Goal: Information Seeking & Learning: Learn about a topic

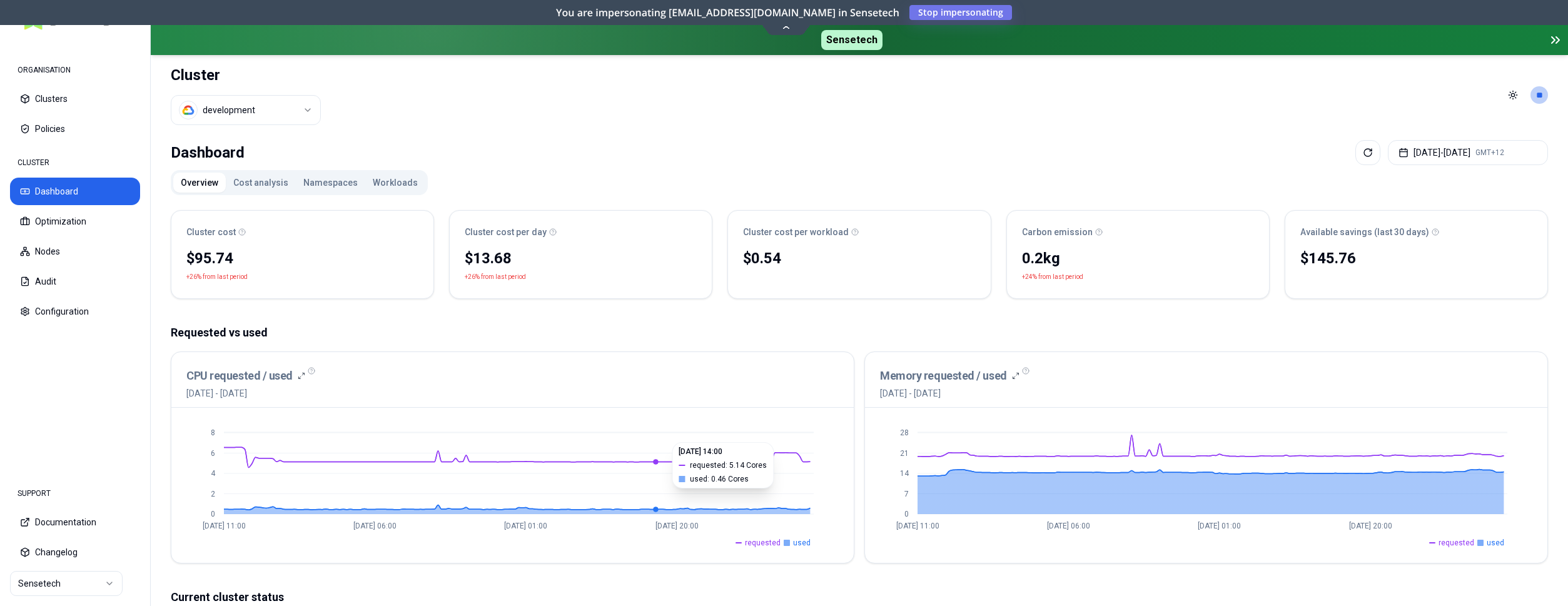
click at [656, 436] on icon "0 2 4 6 [DATE] 11:00 [DATE] 06:00 [DATE] 01:00 [DATE] 20:00" at bounding box center [512, 485] width 653 height 125
drag, startPoint x: 617, startPoint y: 353, endPoint x: 612, endPoint y: 344, distance: 10.3
click at [617, 351] on div "CPU requested / used [DATE] - [DATE] 0 2 4 6 [DATE] 11:00 [DATE] 06:00 [DATE] 0…" at bounding box center [512, 457] width 684 height 212
click at [497, 389] on div "CPU requested / used [DATE] - [DATE]" at bounding box center [512, 383] width 653 height 33
click at [103, 214] on button "Optimization" at bounding box center [74, 221] width 130 height 28
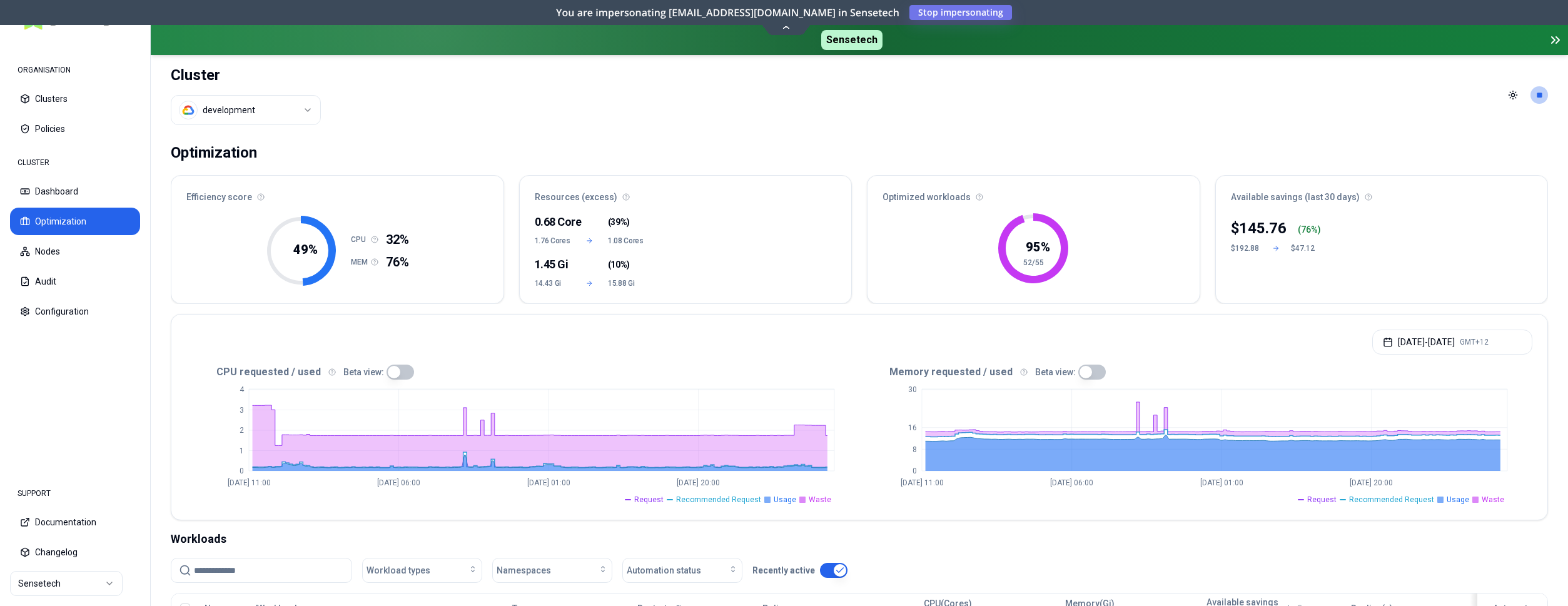
click at [83, 578] on html "ORGANISATION Clusters Policies CLUSTER Dashboard Optimization Nodes Audit Confi…" at bounding box center [784, 303] width 1568 height 606
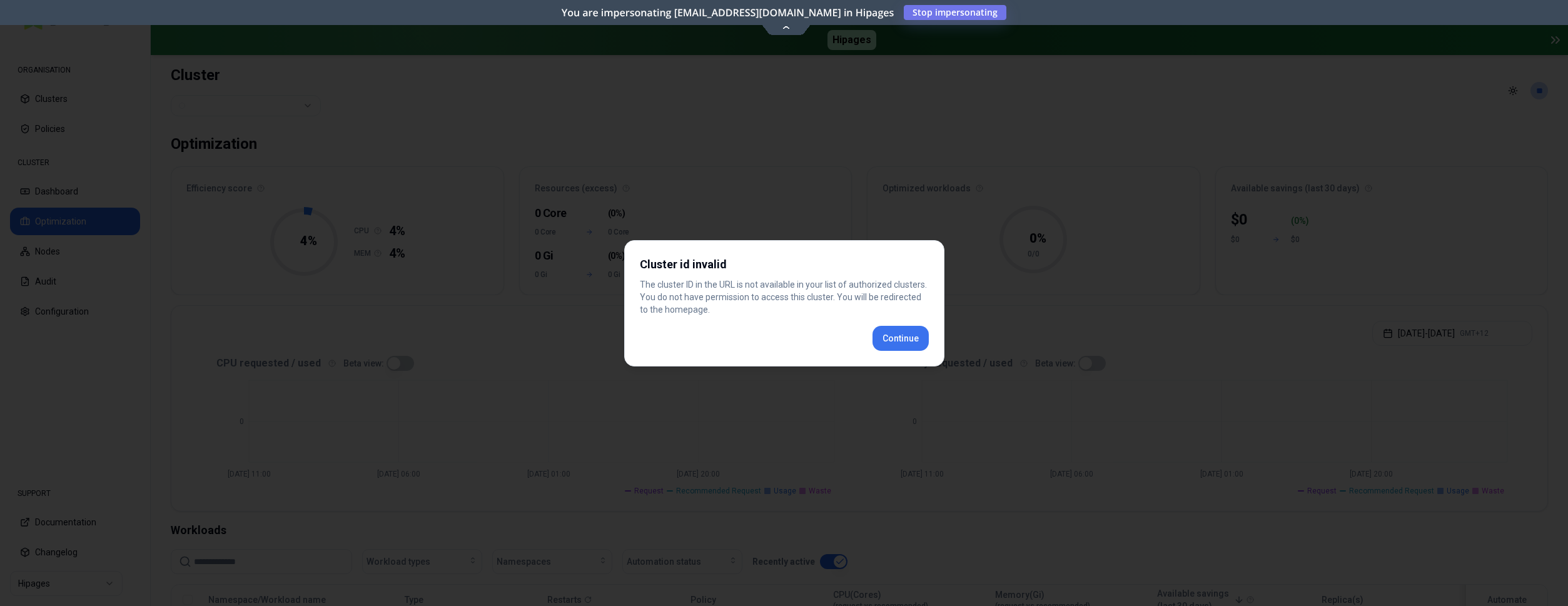
click at [904, 339] on div "Cluster id invalid The cluster ID in the URL is not available in your list of a…" at bounding box center [784, 303] width 320 height 126
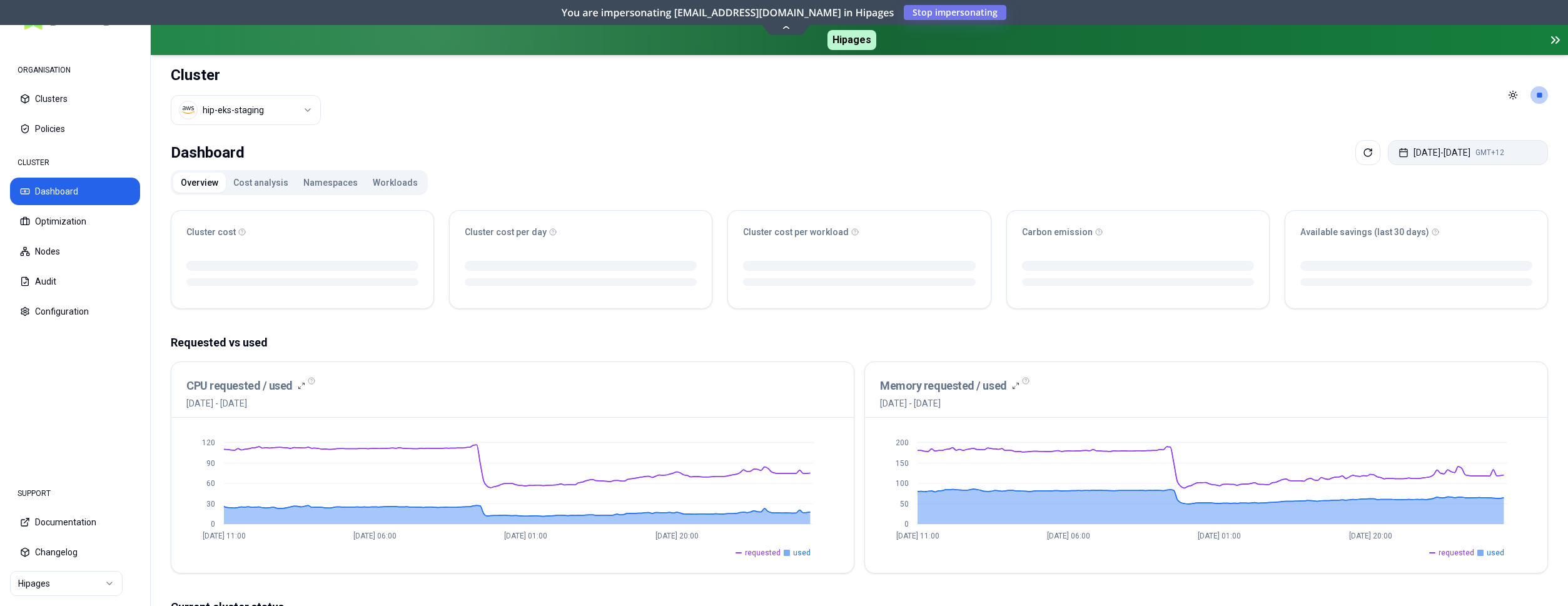
click at [1485, 158] on button "[DATE] - [DATE] GMT+12" at bounding box center [1468, 153] width 160 height 25
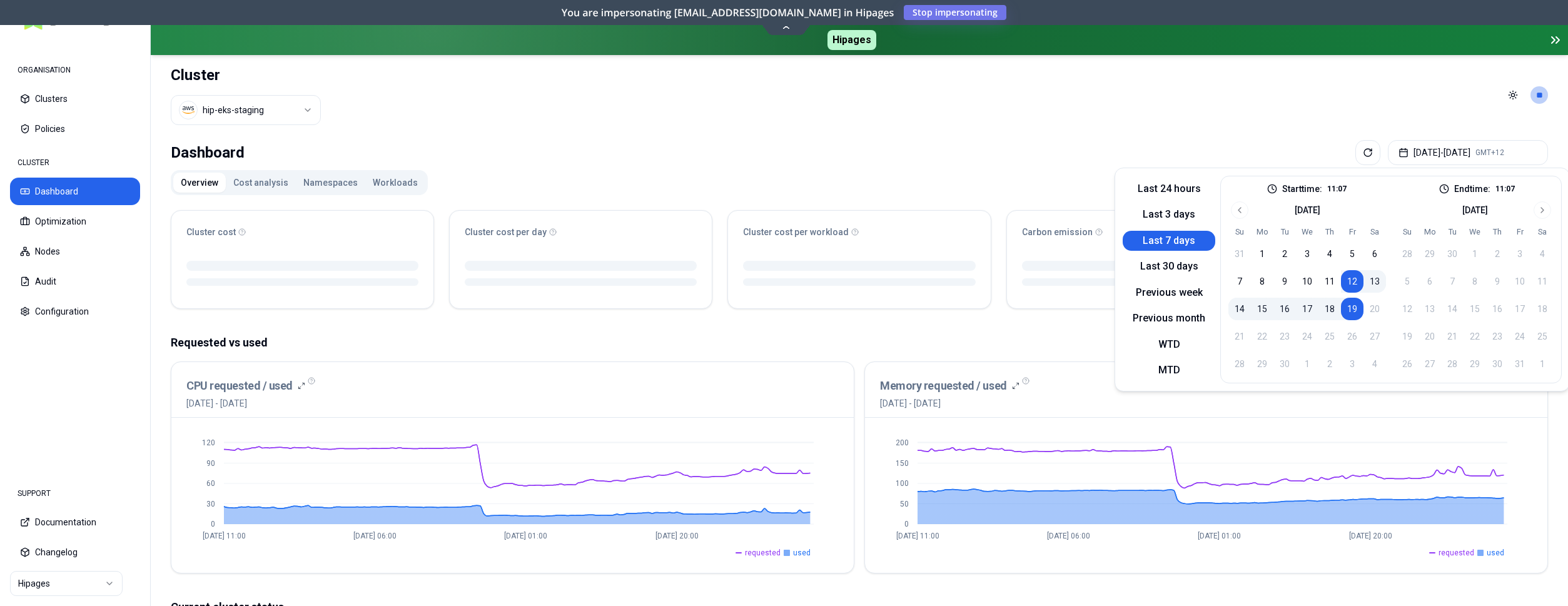
click at [1161, 235] on button "Last 7 days" at bounding box center [1169, 240] width 92 height 20
click at [1291, 421] on div "0 50 100 150 200 Sep 12 11:00 Sep 14 06:00 Sep 16 01:00 Sep 17 20:00 requested …" at bounding box center [1206, 495] width 683 height 155
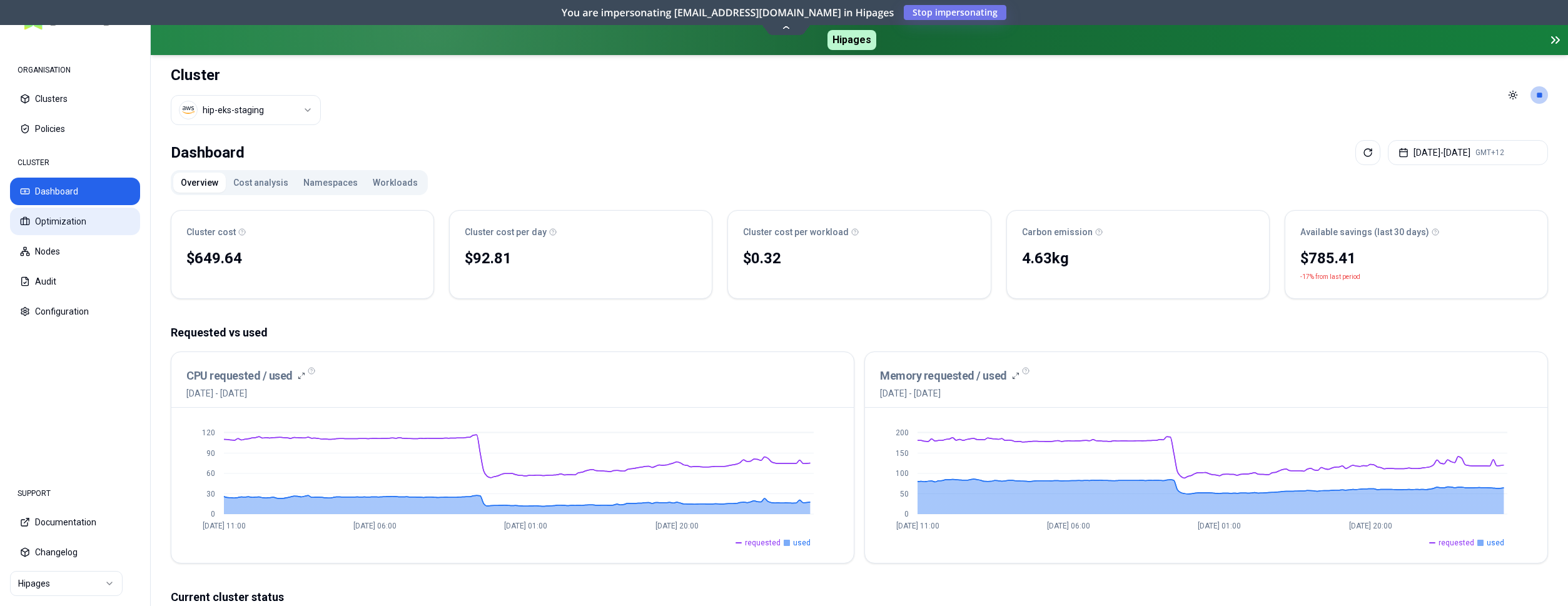
click at [86, 226] on button "Optimization" at bounding box center [74, 221] width 130 height 28
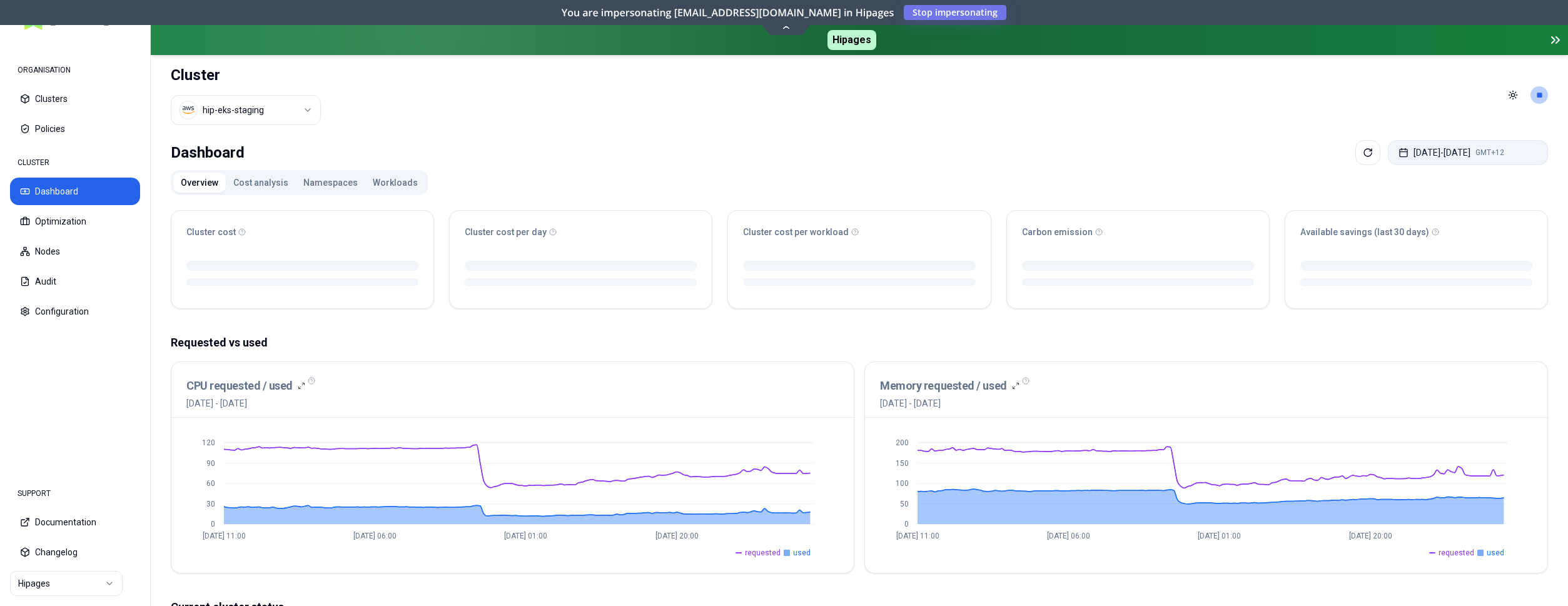
click at [1412, 156] on button "[DATE] - [DATE] GMT+12" at bounding box center [1468, 153] width 160 height 25
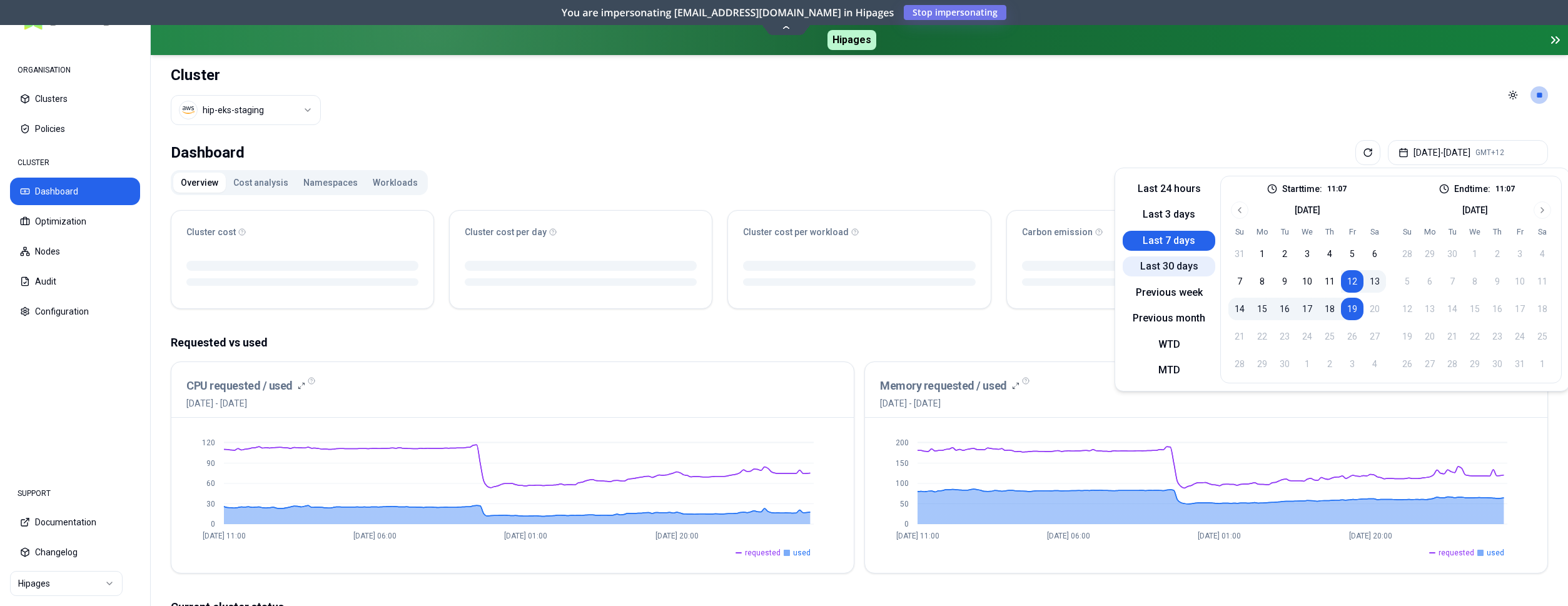
click at [1145, 267] on button "Last 30 days" at bounding box center [1169, 266] width 92 height 20
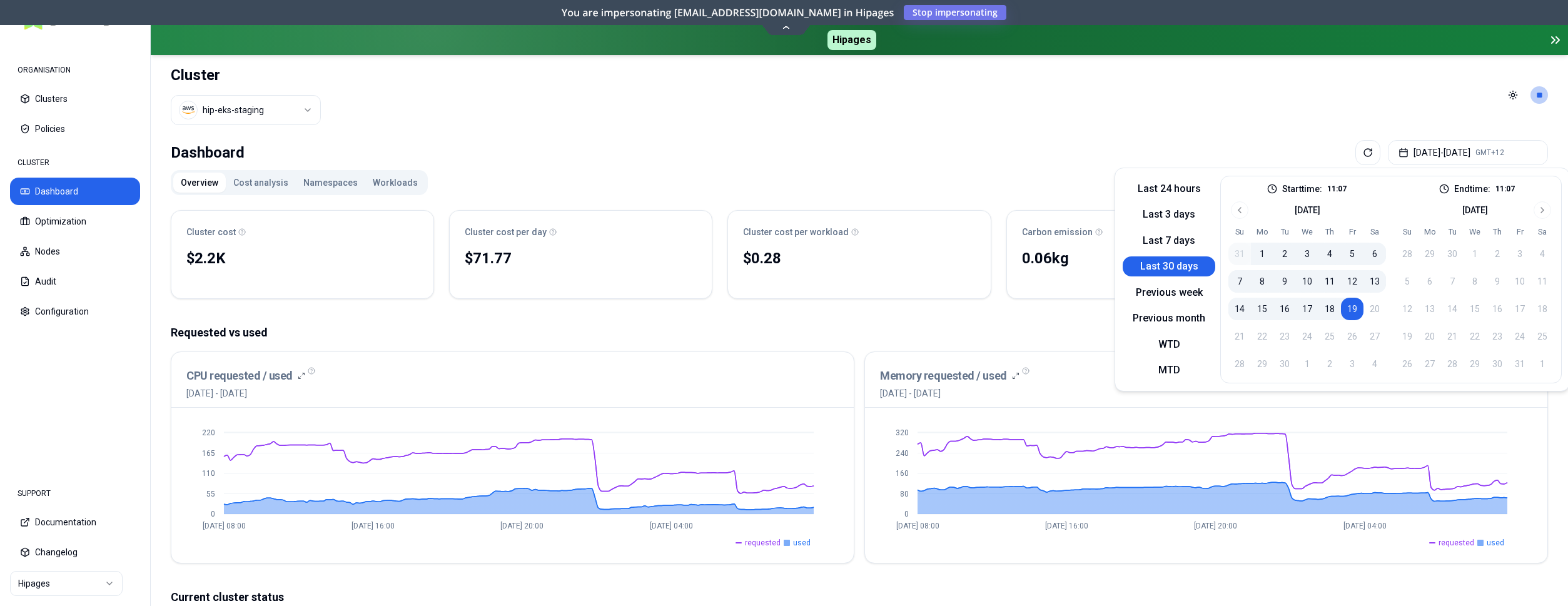
click at [747, 394] on div "CPU requested / used 20th August 2025 - 19th September 2025" at bounding box center [512, 383] width 653 height 33
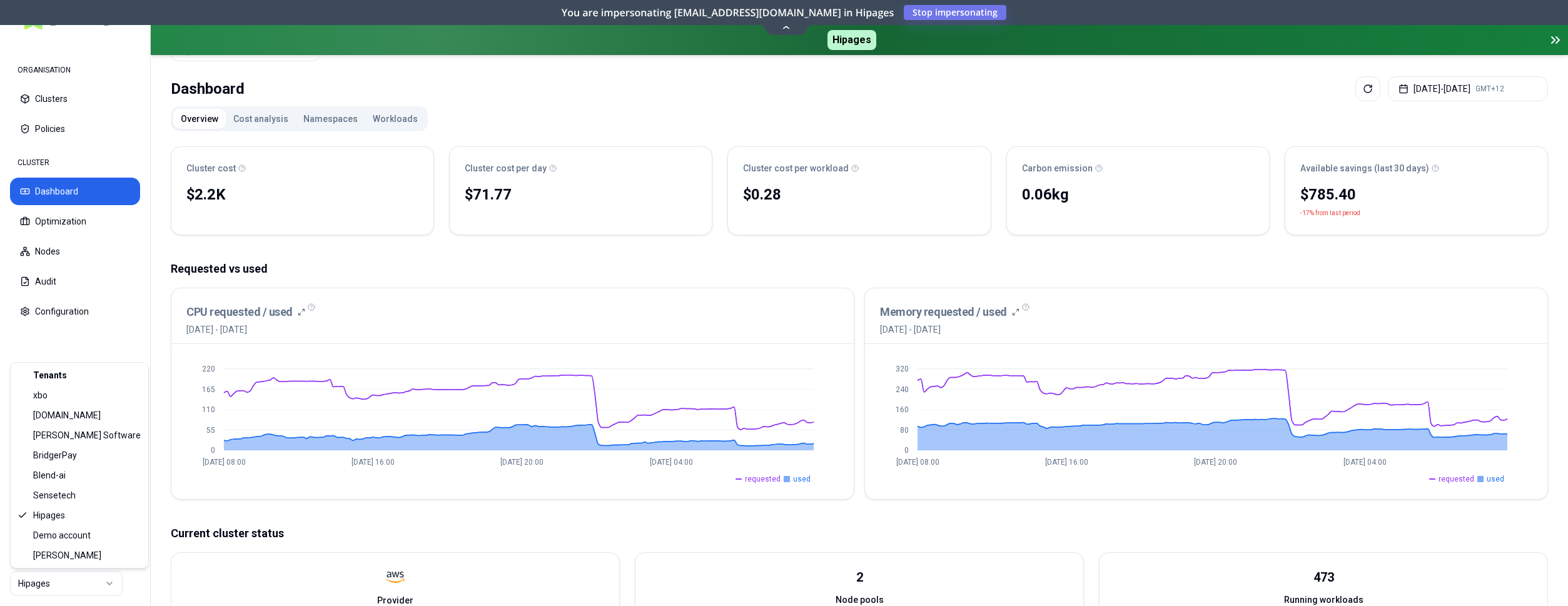
scroll to position [64, 0]
click at [84, 587] on html "ORGANISATION Clusters Policies CLUSTER Dashboard Optimization Nodes Audit Confi…" at bounding box center [784, 303] width 1568 height 606
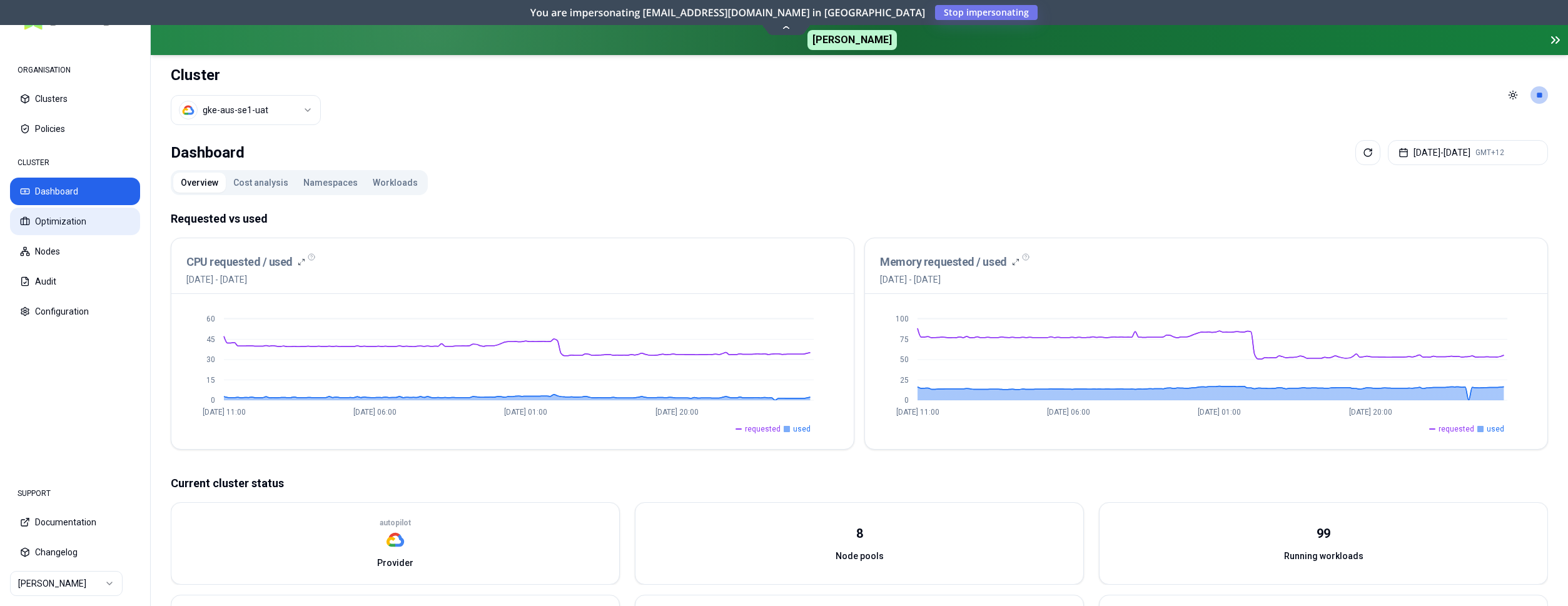
click at [98, 219] on button "Optimization" at bounding box center [74, 221] width 130 height 28
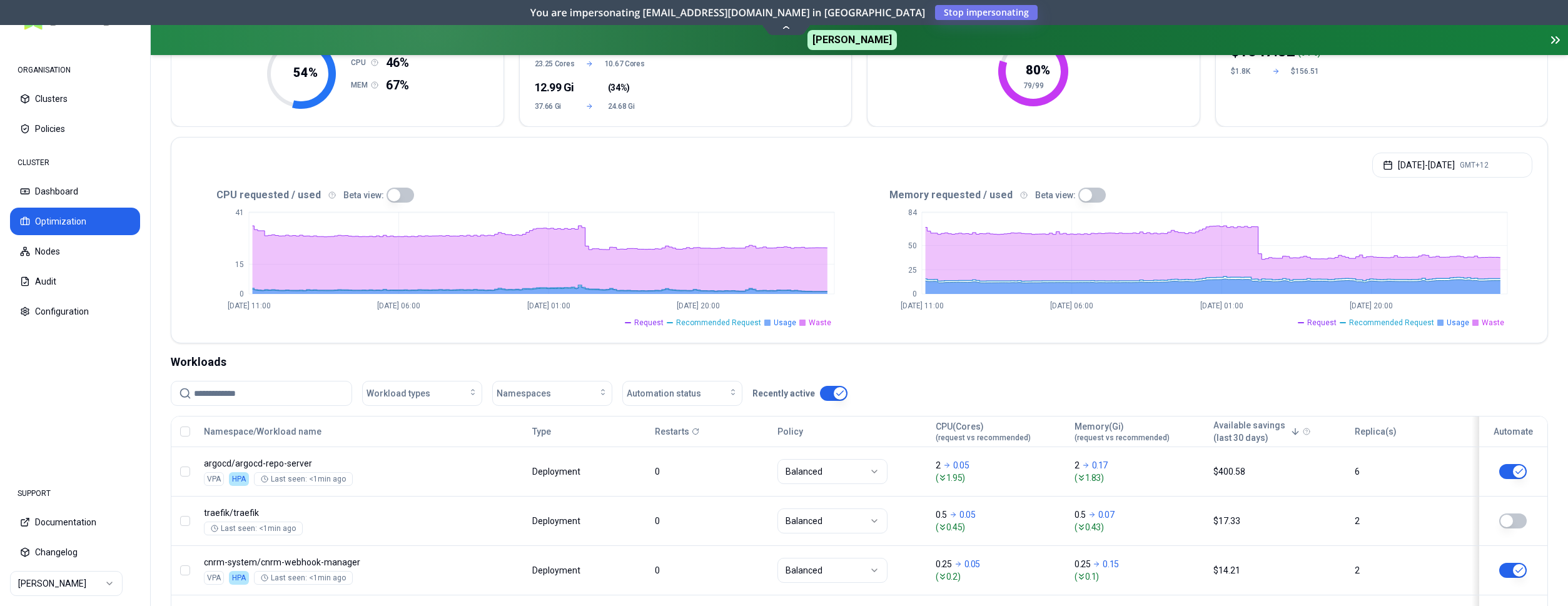
scroll to position [128, 0]
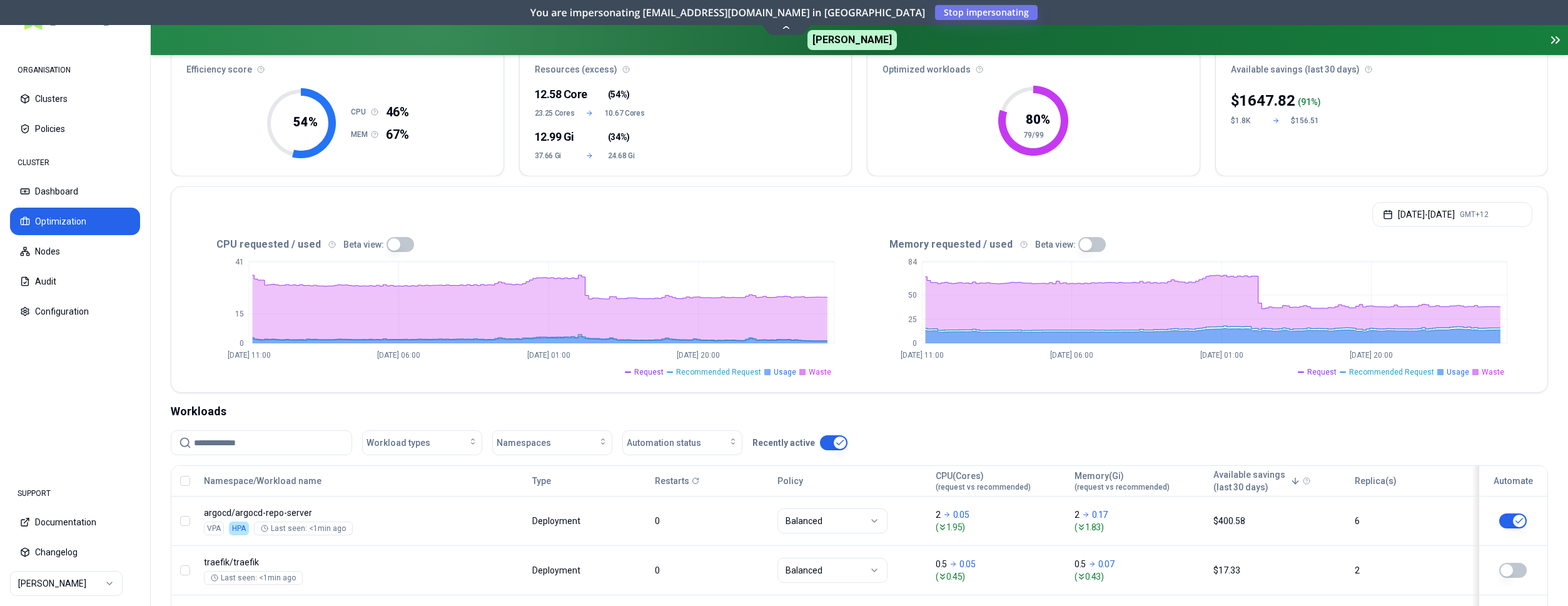
click at [100, 582] on html "ORGANISATION Clusters Policies CLUSTER Dashboard Optimization Nodes Audit Confi…" at bounding box center [784, 303] width 1568 height 606
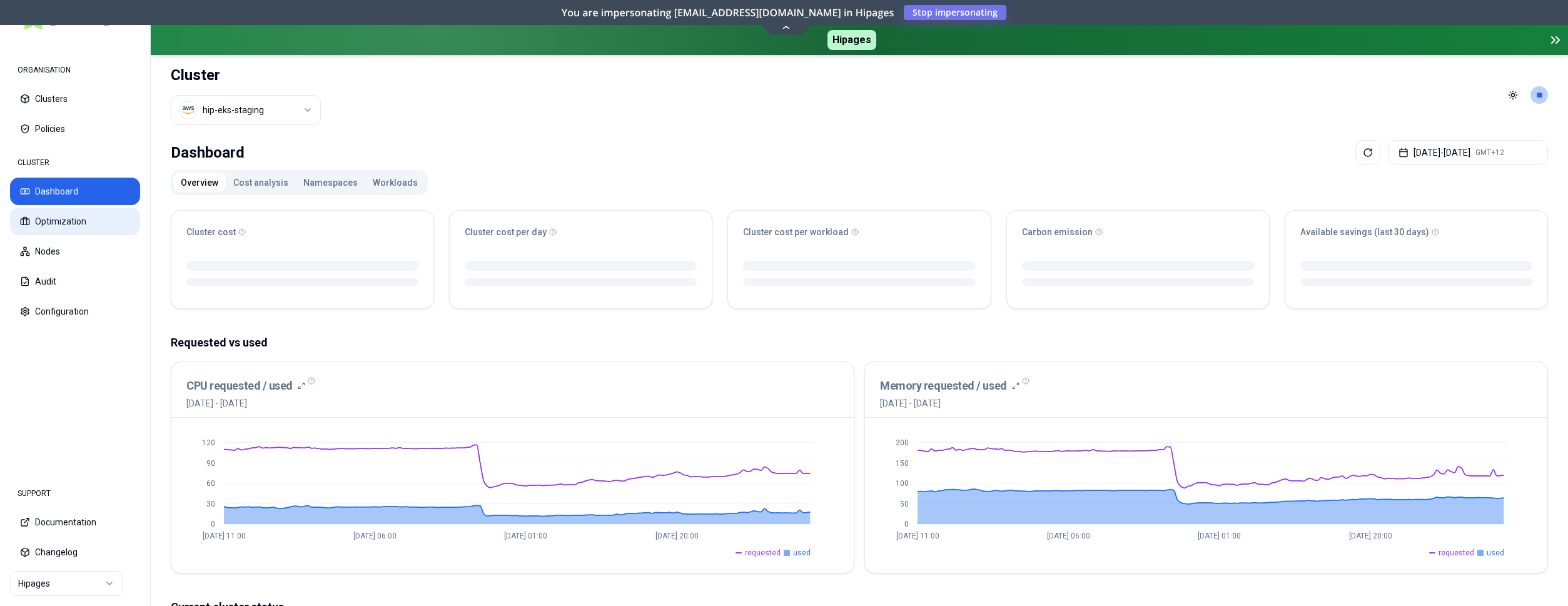
click at [72, 214] on button "Optimization" at bounding box center [74, 221] width 130 height 28
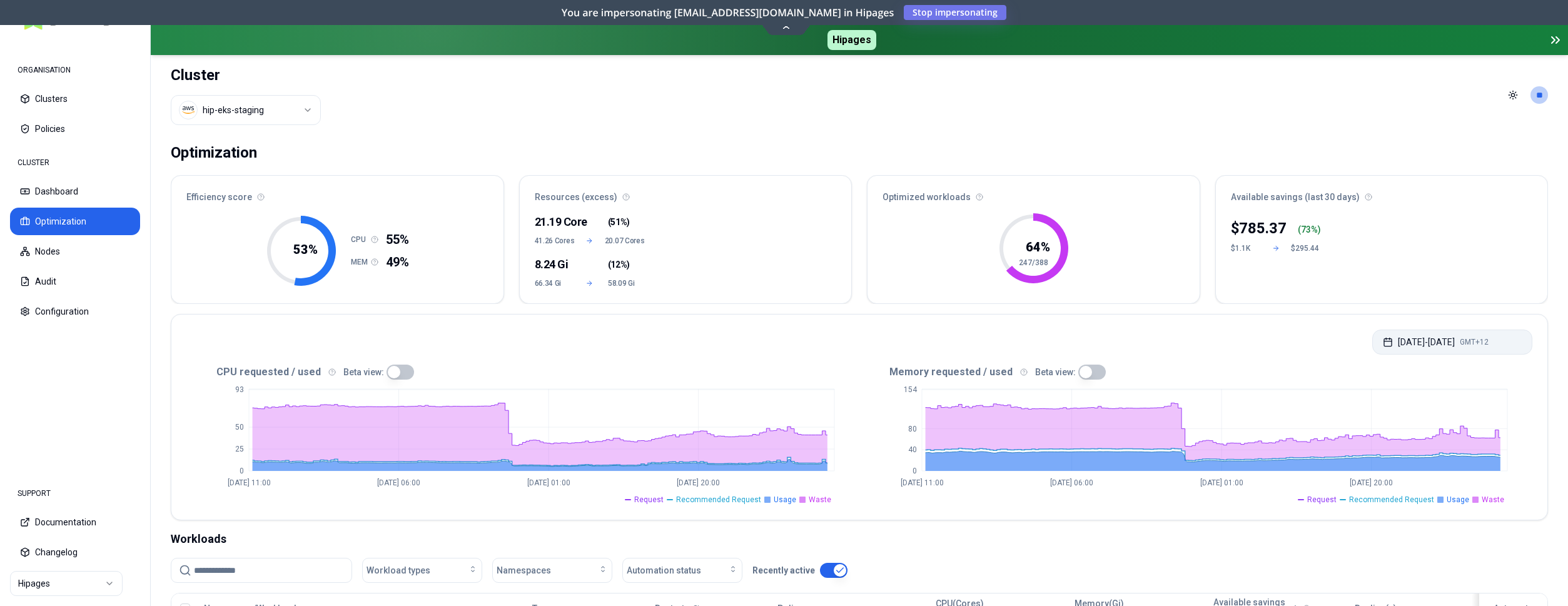
click at [1423, 344] on button "[DATE] - [DATE] GMT+12" at bounding box center [1452, 342] width 160 height 25
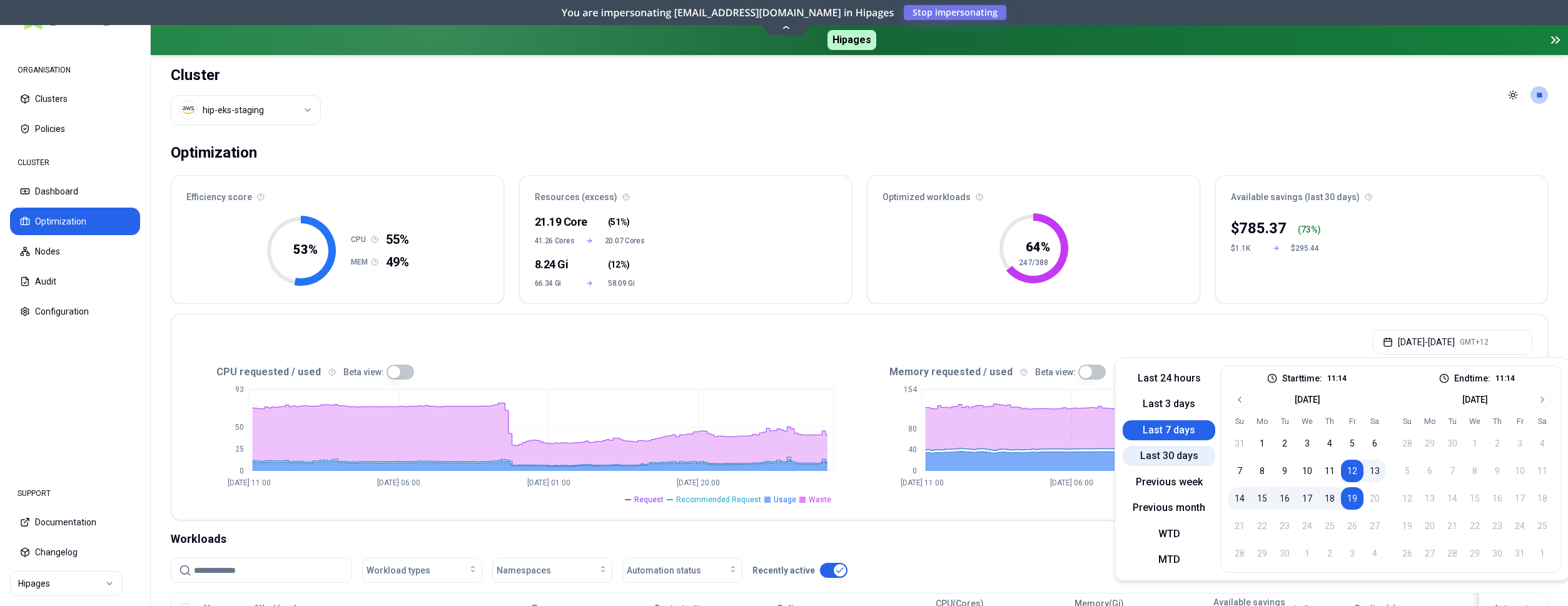
click at [1149, 454] on button "Last 30 days" at bounding box center [1169, 455] width 92 height 20
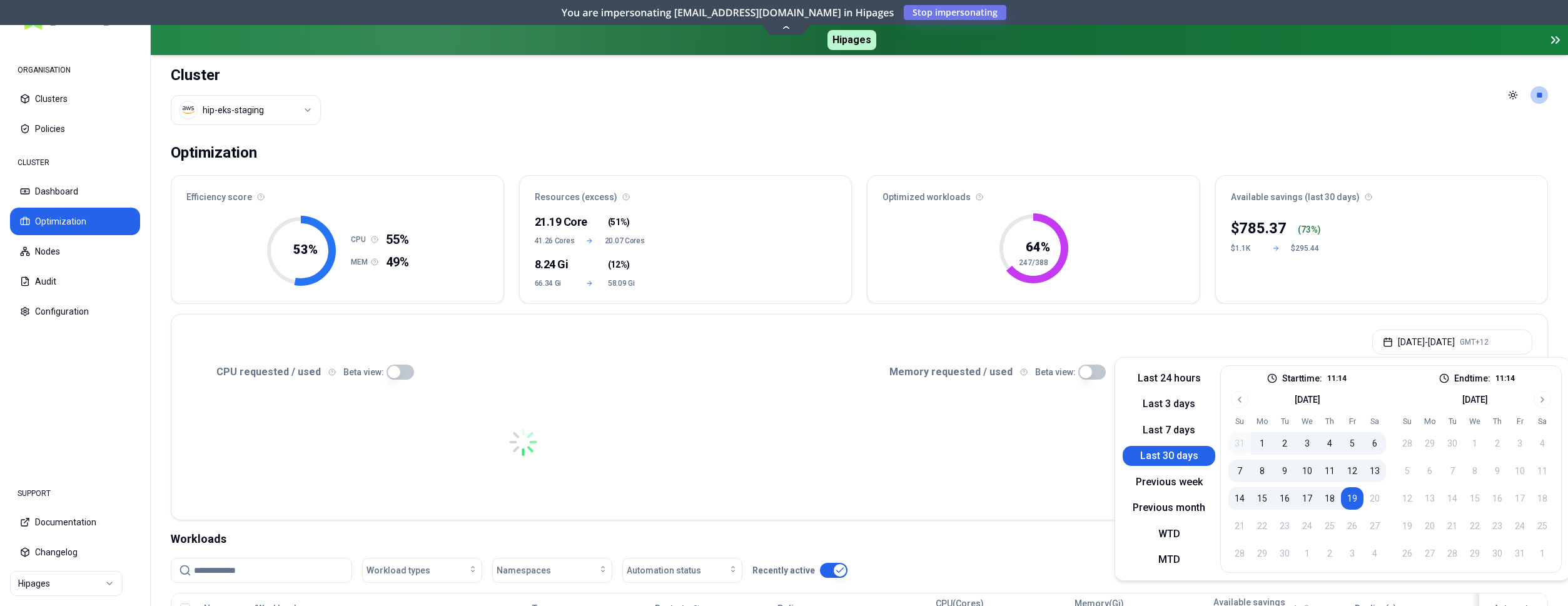
click at [1034, 342] on div "[DATE] - [DATE] GMT+12" at bounding box center [860, 338] width 1376 height 47
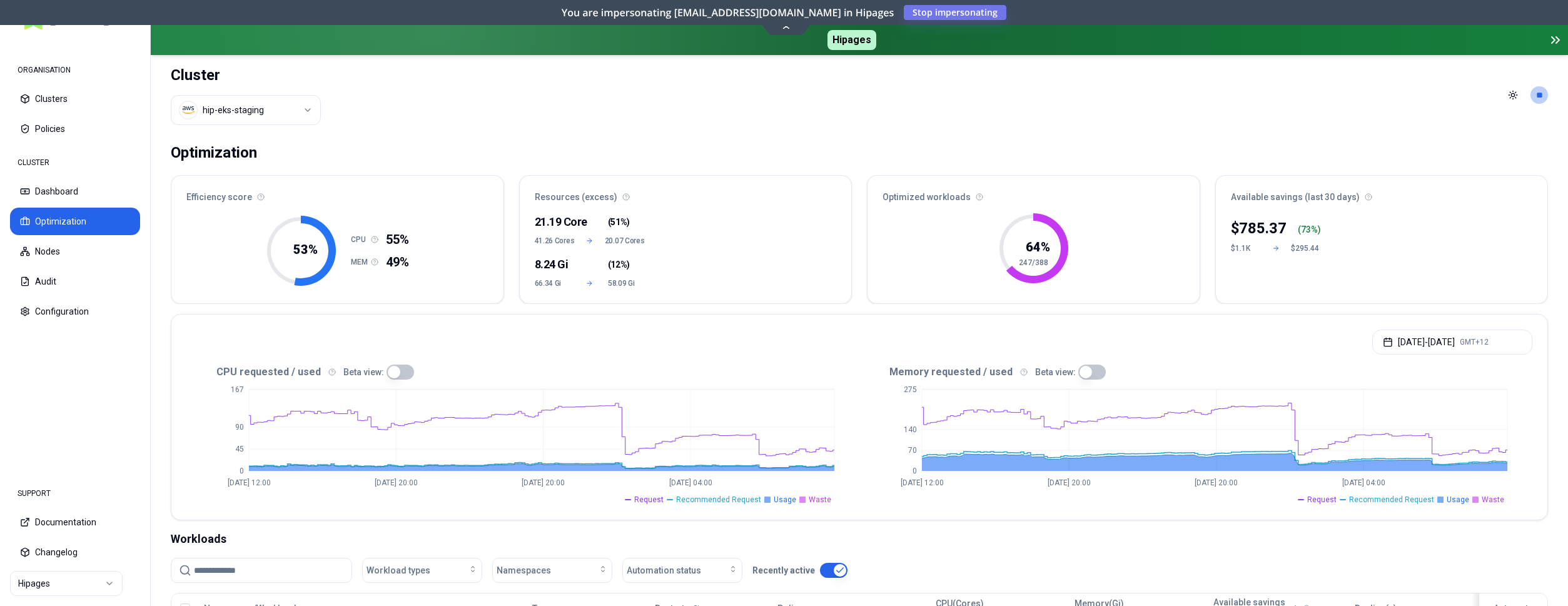
click at [395, 369] on button "button" at bounding box center [401, 372] width 28 height 15
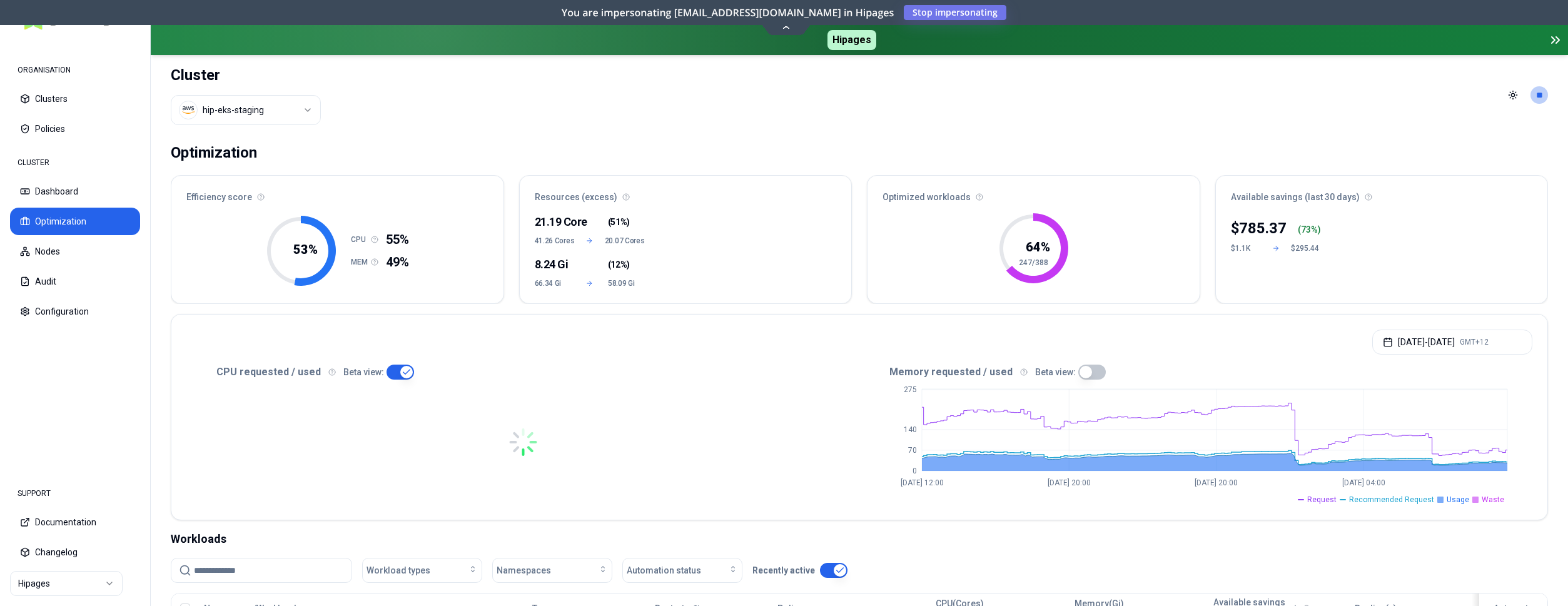
click at [1080, 372] on button "button" at bounding box center [1092, 372] width 28 height 15
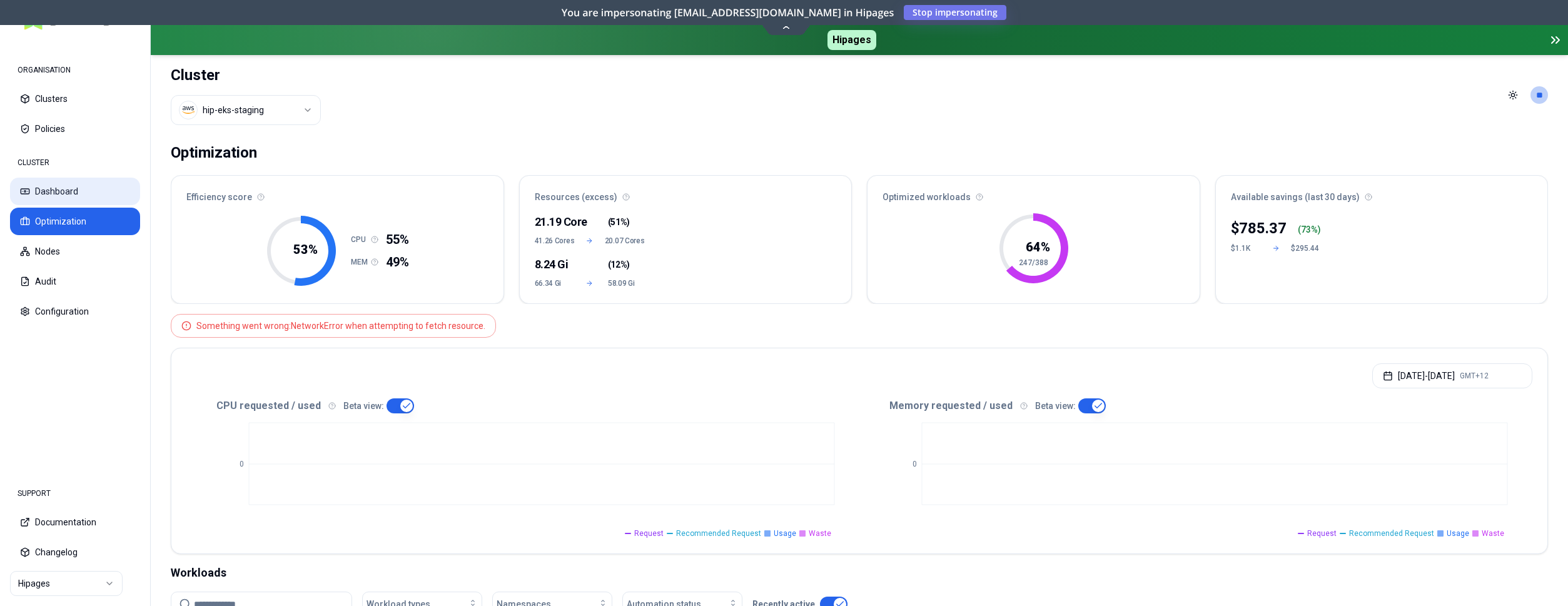
click at [49, 193] on button "Dashboard" at bounding box center [74, 192] width 130 height 28
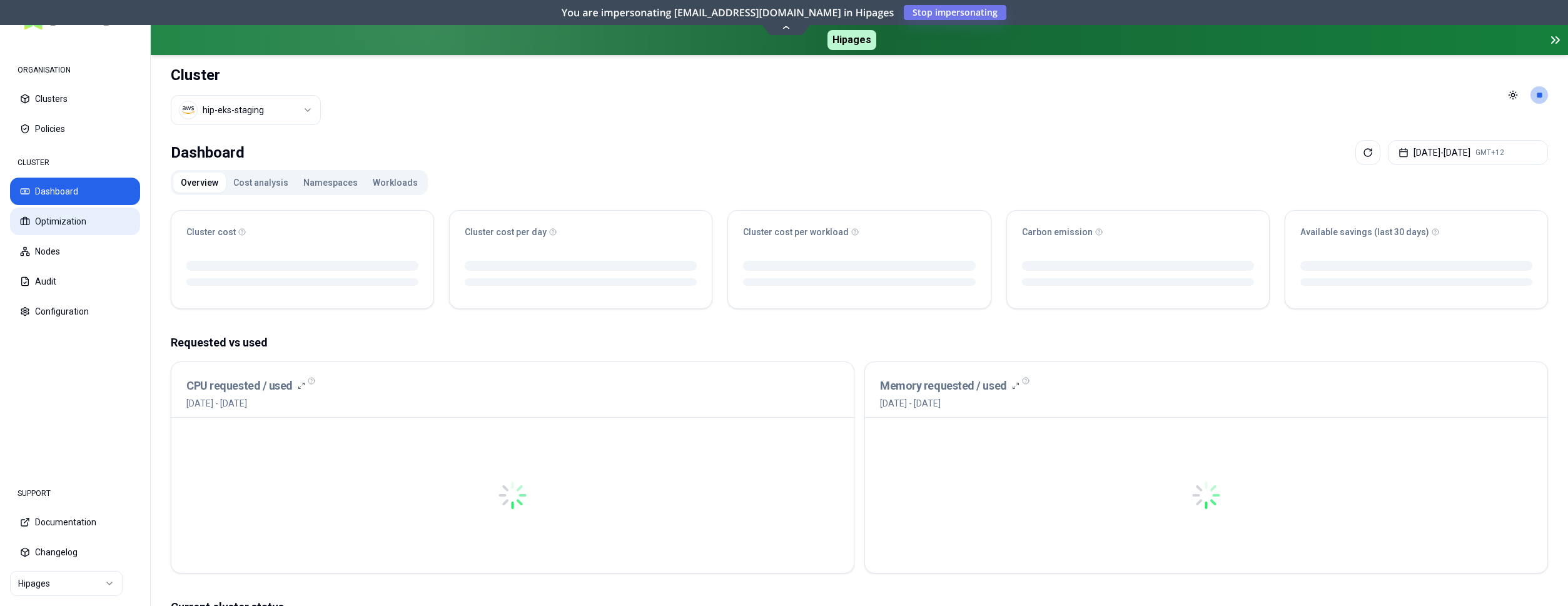
click at [49, 213] on button "Optimization" at bounding box center [74, 221] width 130 height 28
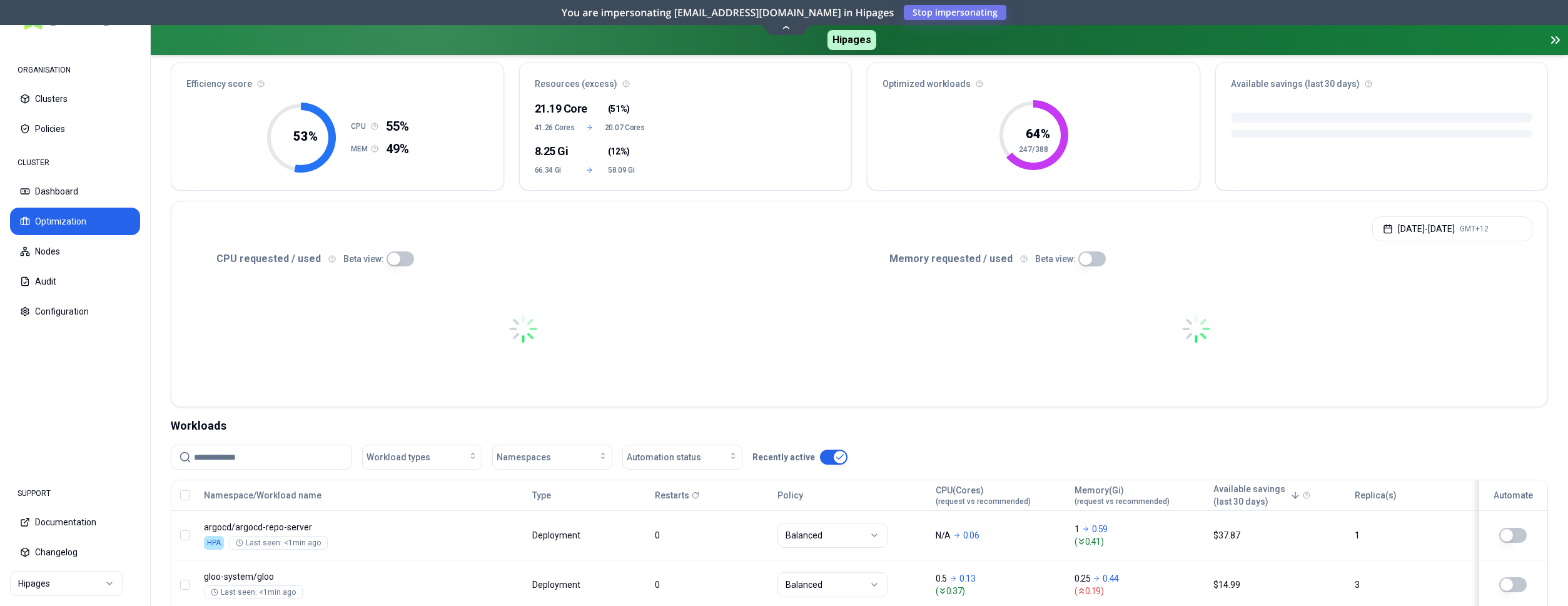
scroll to position [128, 0]
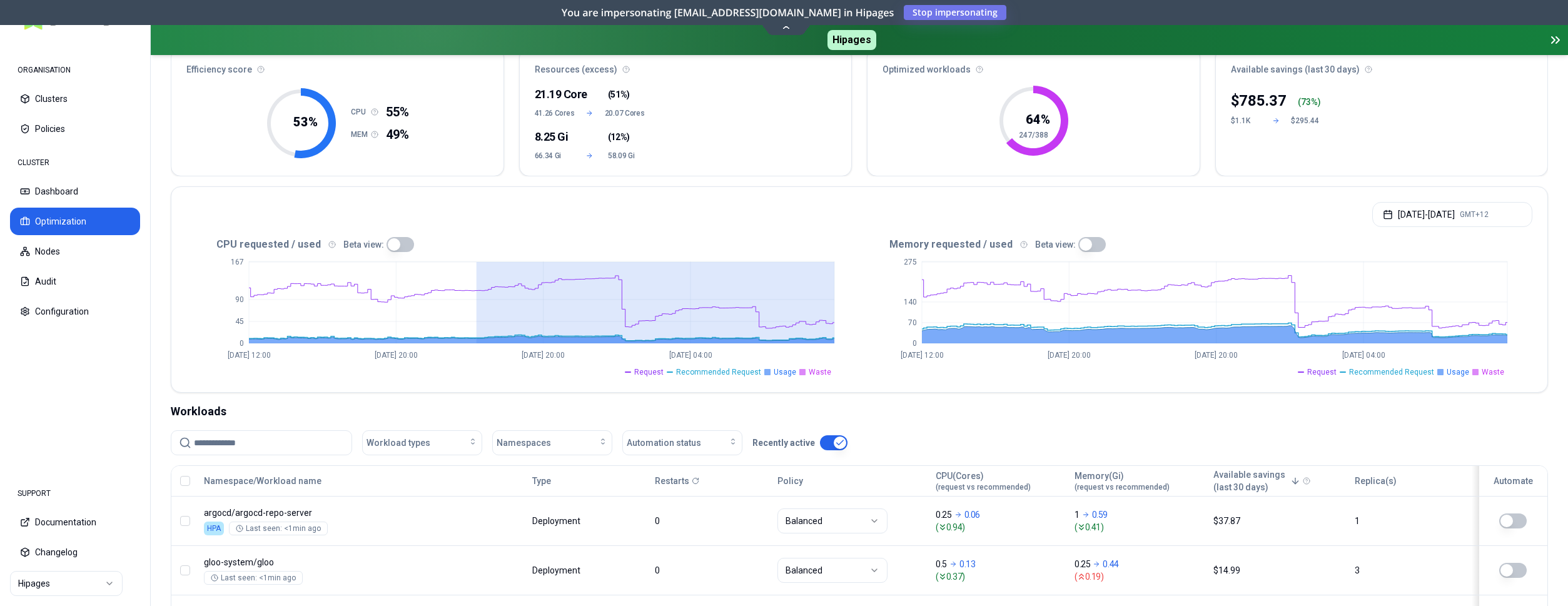
drag, startPoint x: 476, startPoint y: 262, endPoint x: 836, endPoint y: 313, distance: 363.6
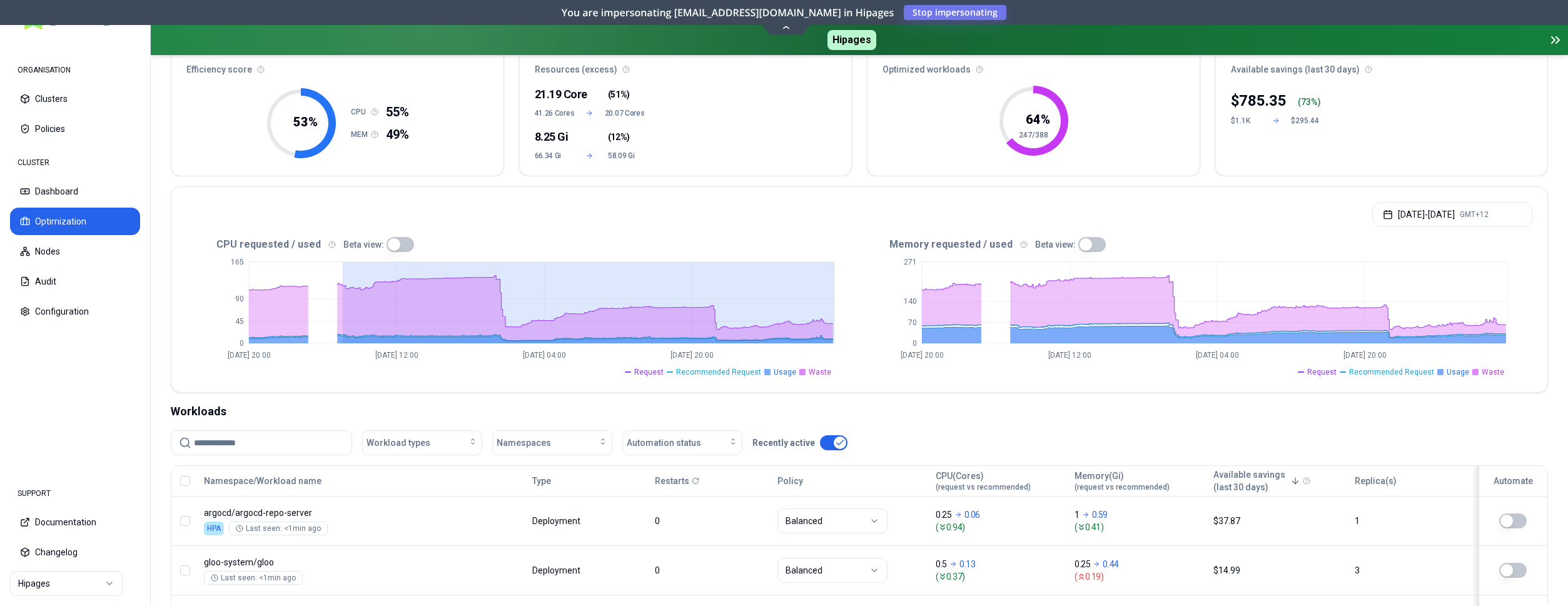
drag, startPoint x: 342, startPoint y: 263, endPoint x: 834, endPoint y: 289, distance: 492.7
